Goal: Task Accomplishment & Management: Use online tool/utility

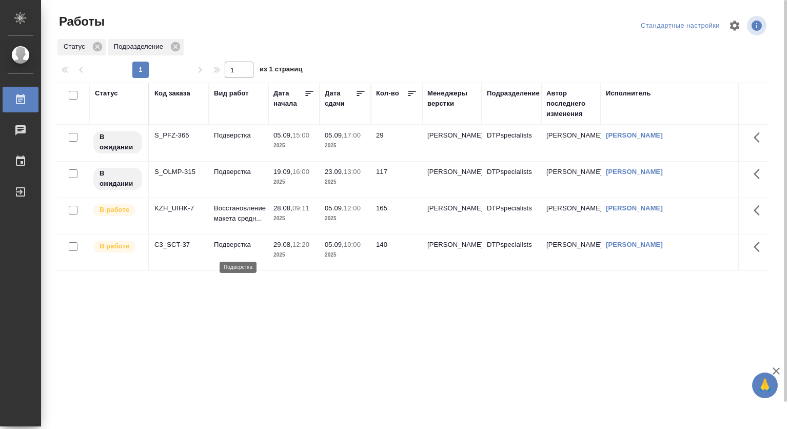
click at [254, 250] on p "Подверстка" at bounding box center [238, 245] width 49 height 10
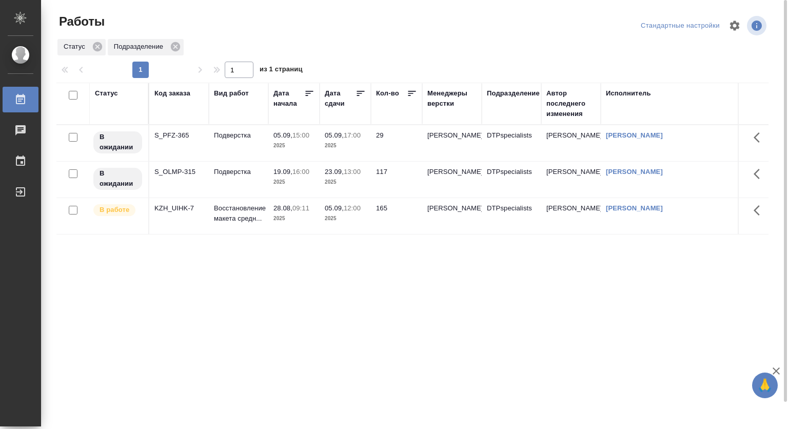
click at [257, 218] on p "Восстановление макета средн..." at bounding box center [238, 213] width 49 height 21
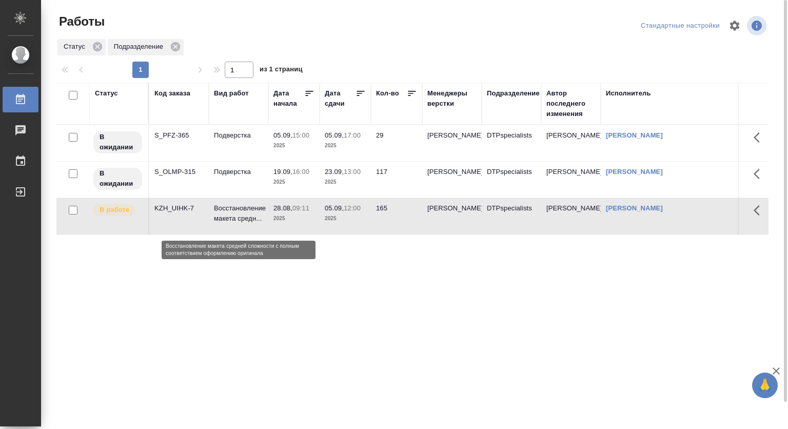
click at [257, 218] on p "Восстановление макета средн..." at bounding box center [238, 213] width 49 height 21
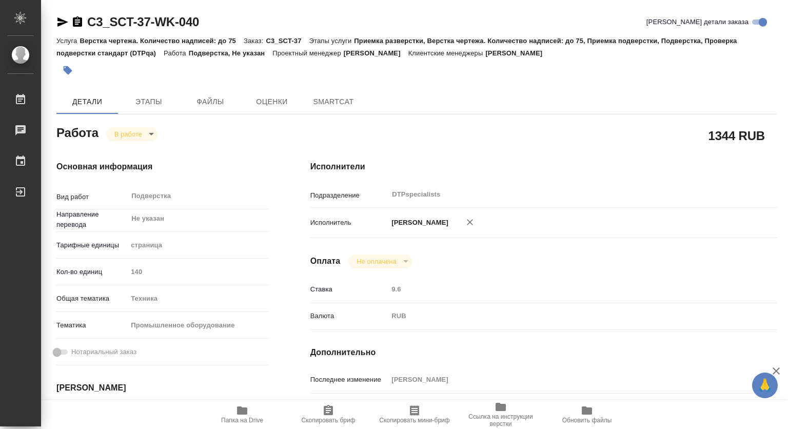
type textarea "x"
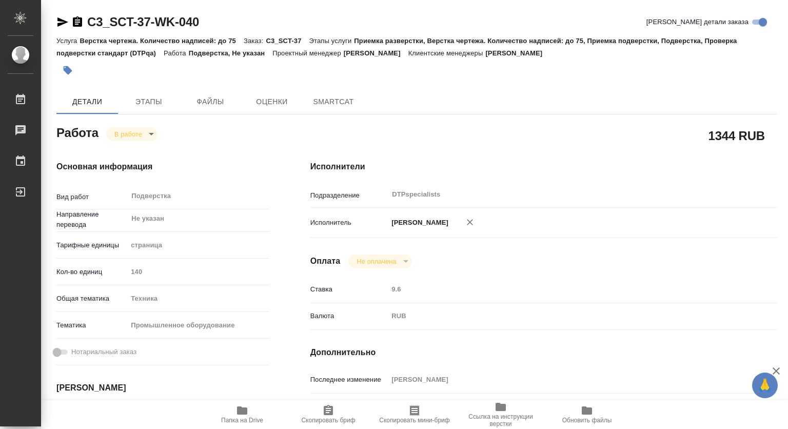
type textarea "x"
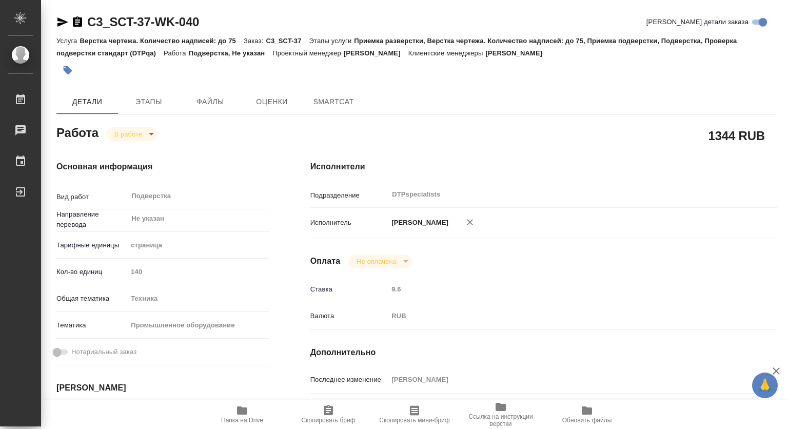
type textarea "x"
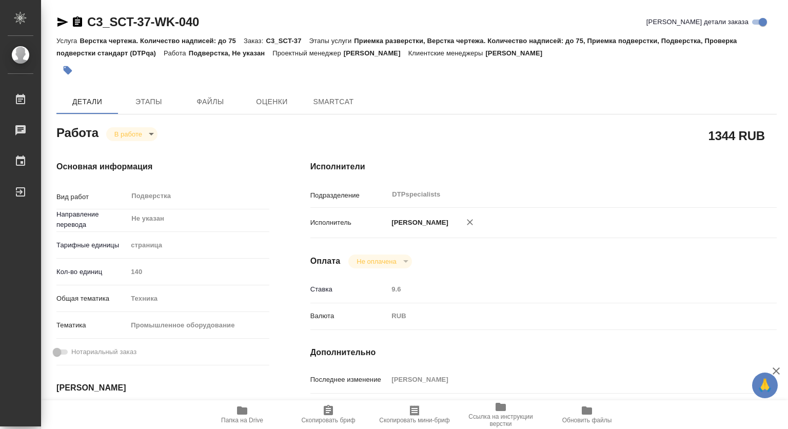
type textarea "x"
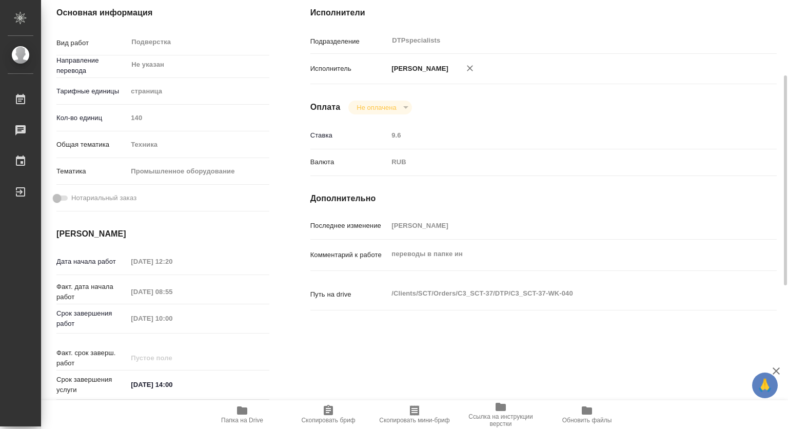
type textarea "x"
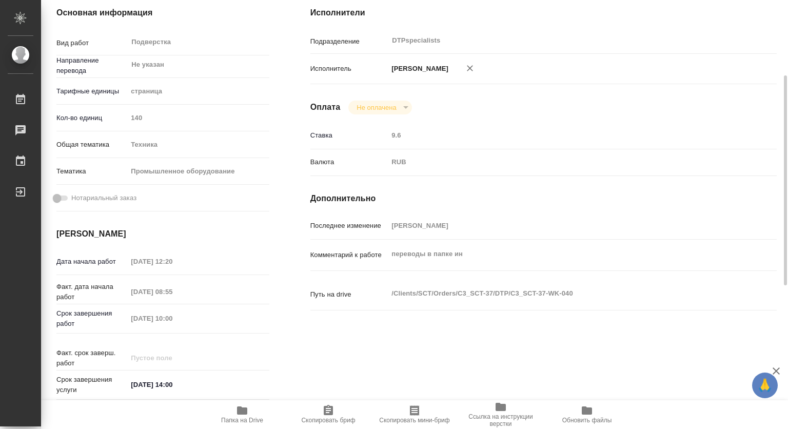
scroll to position [51, 0]
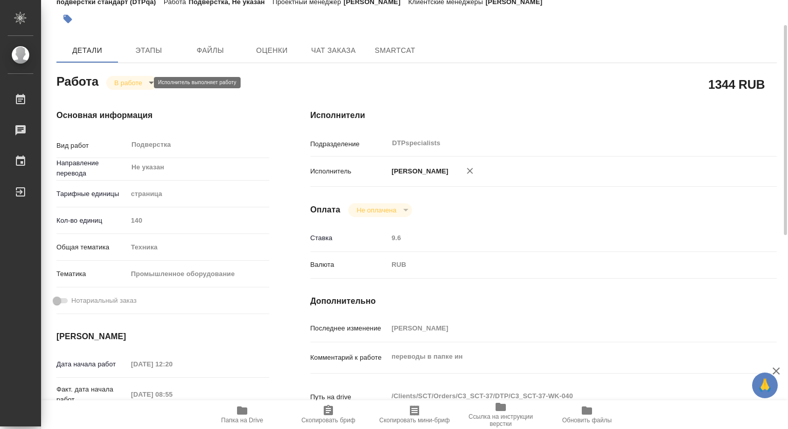
type textarea "x"
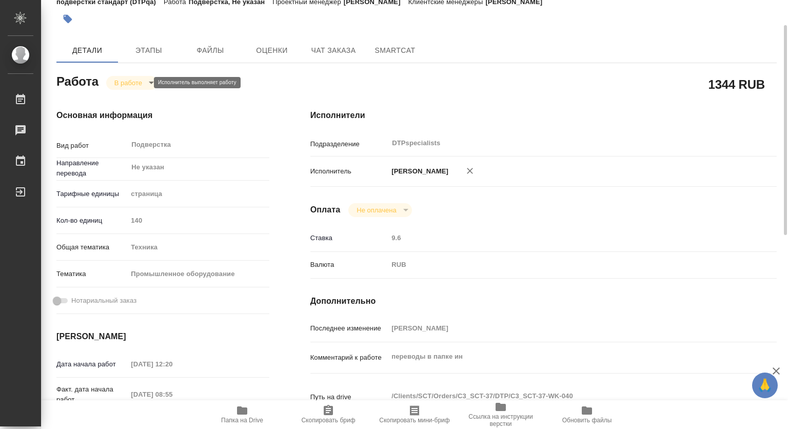
click at [120, 84] on body "🙏 .cls-1 fill:#fff; AWATERA Kovtun Svetlana Работы Чаты График Выйти C3_SCT-37-…" at bounding box center [394, 214] width 788 height 429
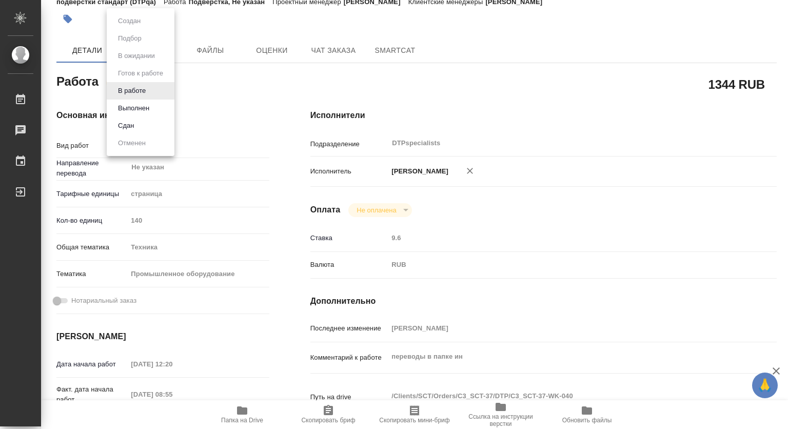
click at [126, 102] on li "Выполнен" at bounding box center [141, 108] width 68 height 17
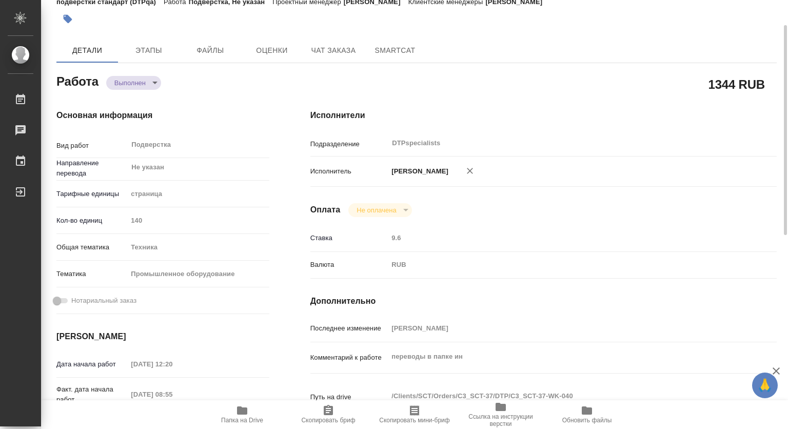
type textarea "x"
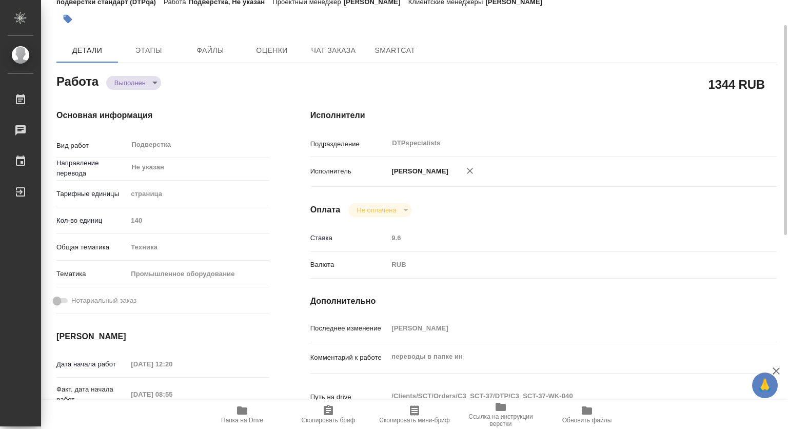
type textarea "x"
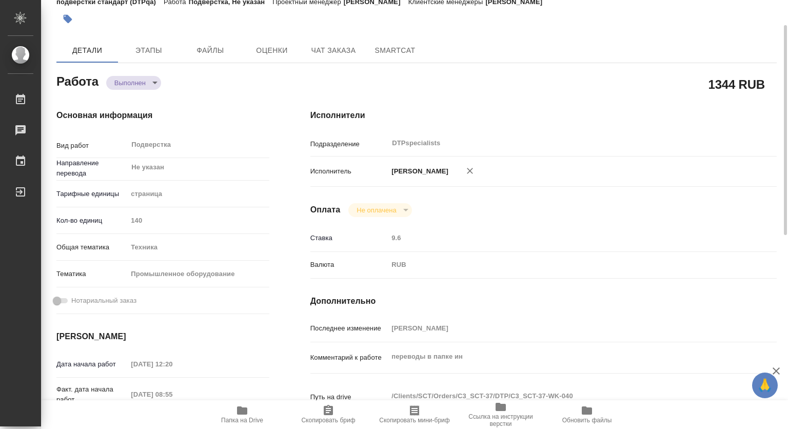
type textarea "x"
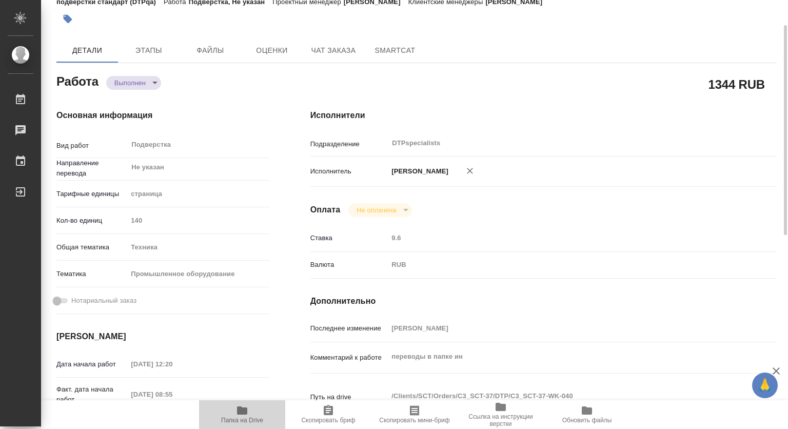
click at [240, 409] on icon "button" at bounding box center [242, 410] width 10 height 8
type textarea "x"
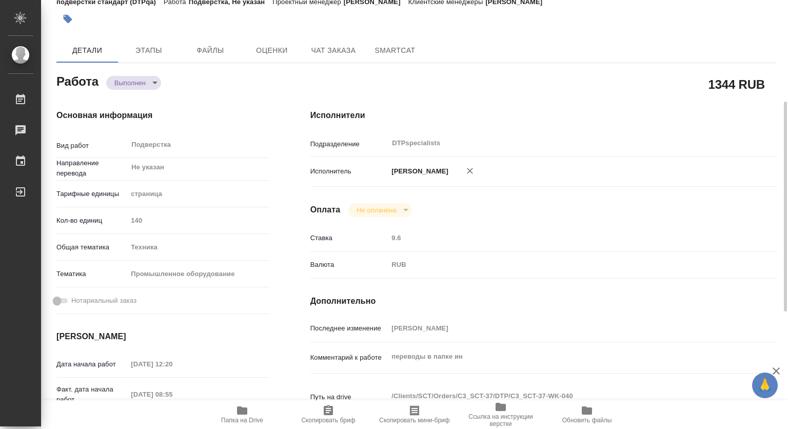
type textarea "x"
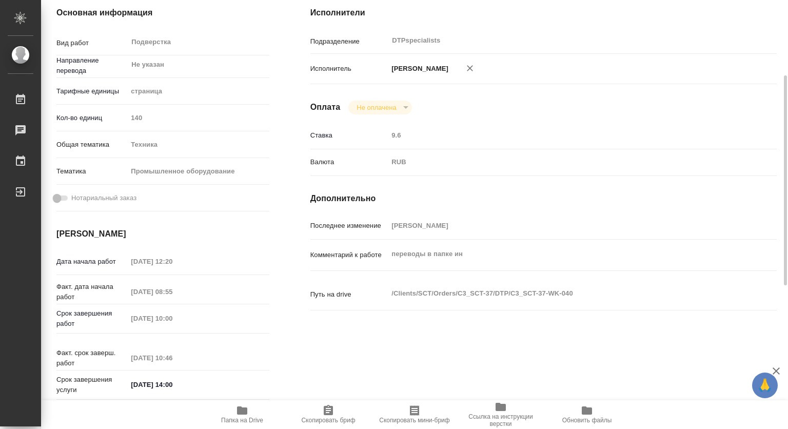
scroll to position [0, 0]
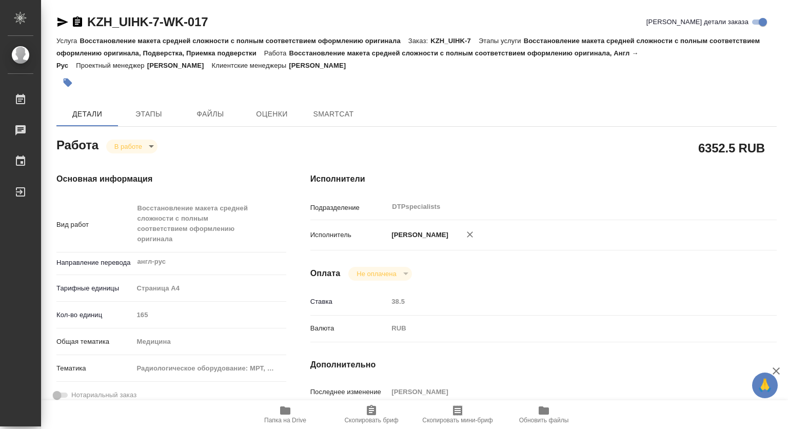
type textarea "x"
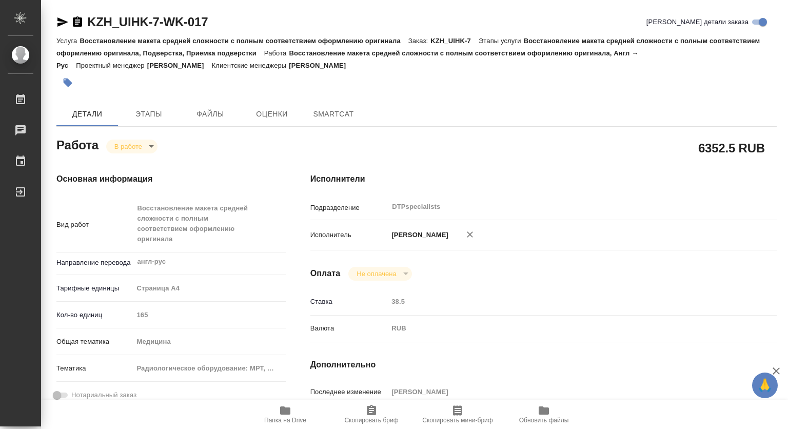
type textarea "x"
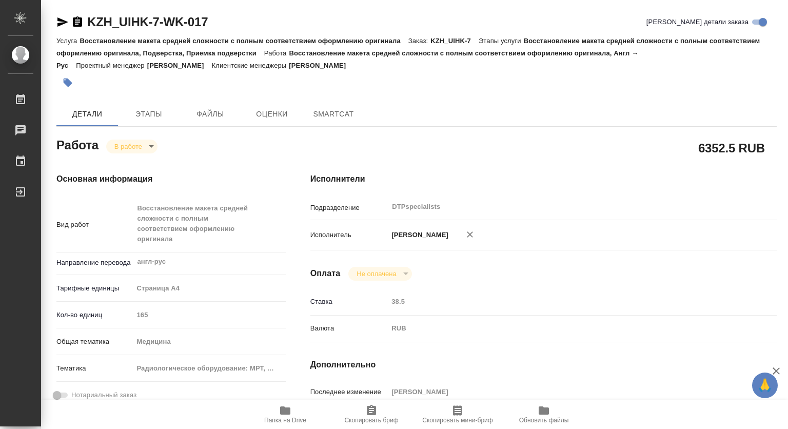
type textarea "x"
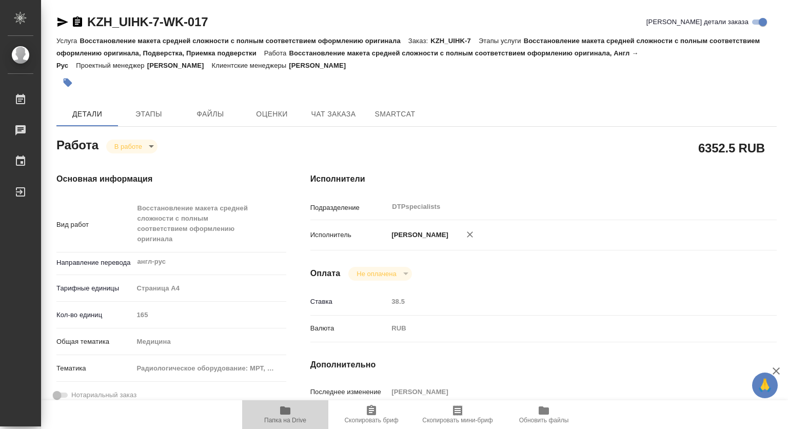
click at [284, 409] on icon "button" at bounding box center [285, 410] width 10 height 8
type textarea "x"
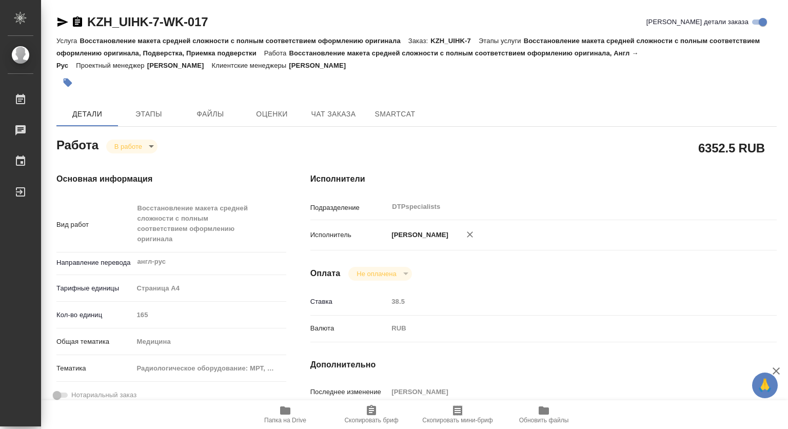
type textarea "x"
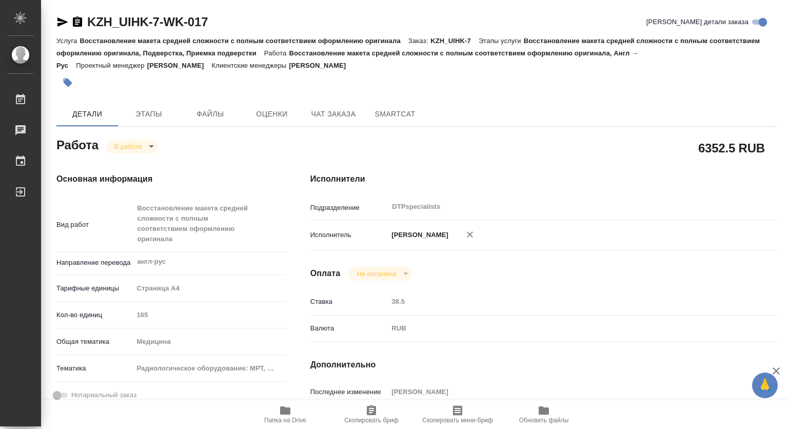
type textarea "x"
